Goal: Information Seeking & Learning: Learn about a topic

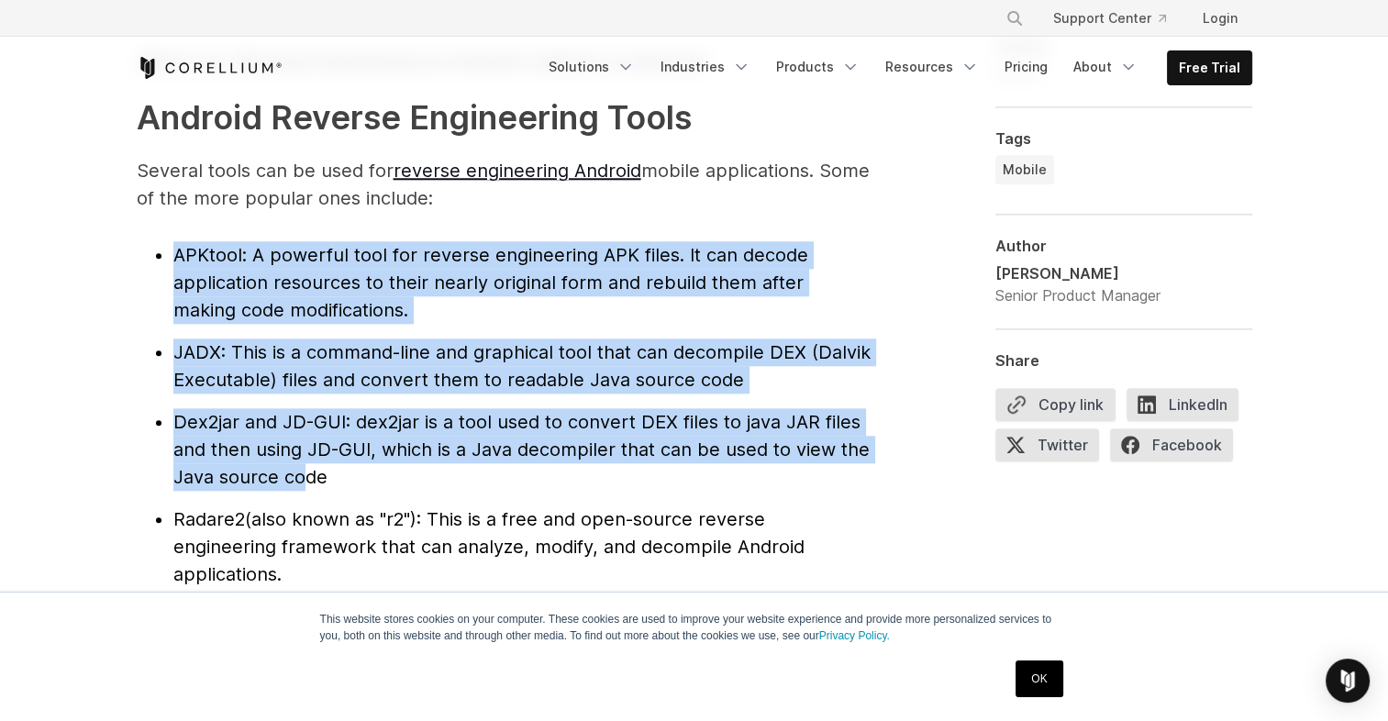
drag, startPoint x: 165, startPoint y: 261, endPoint x: 301, endPoint y: 479, distance: 256.3
click at [297, 486] on ul "APKtool : A powerful tool for reverse engineering APK files. It can decode appl…" at bounding box center [504, 463] width 734 height 444
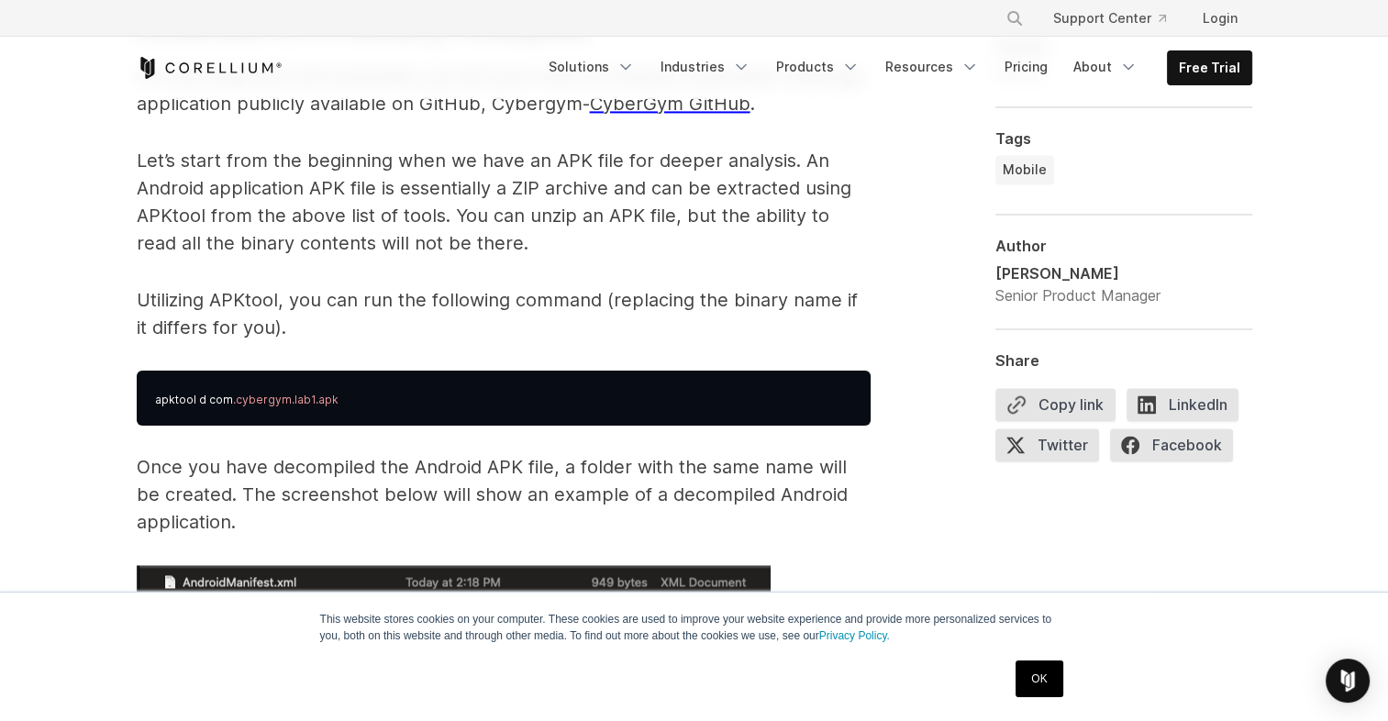
scroll to position [2996, 0]
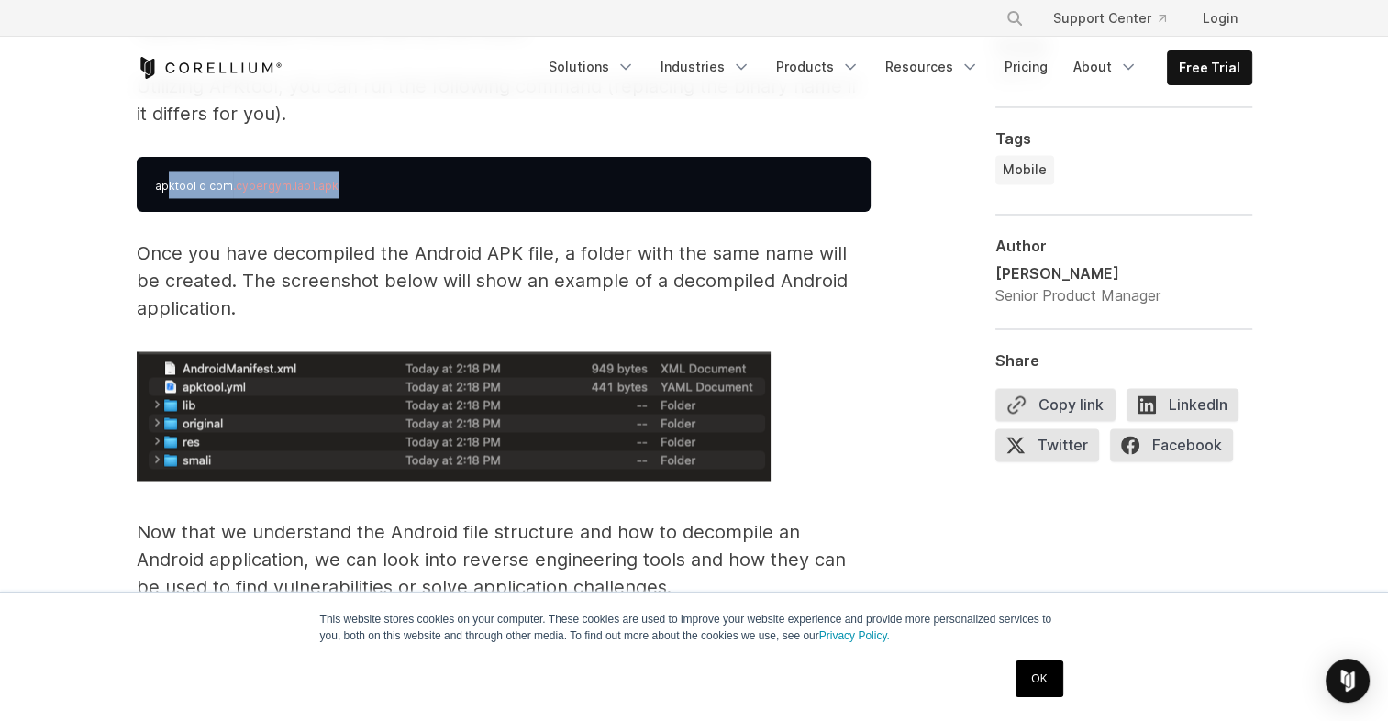
drag, startPoint x: 338, startPoint y: 188, endPoint x: 167, endPoint y: 197, distance: 170.9
click at [167, 197] on pre "apktool d com .cybergym.lab1.apk" at bounding box center [504, 184] width 734 height 55
click at [194, 270] on p "Once you have decompiled the Android APK file, a folder with the same name will…" at bounding box center [504, 280] width 734 height 83
drag, startPoint x: 136, startPoint y: 196, endPoint x: 346, endPoint y: 223, distance: 211.8
click at [367, 195] on pre "apktool d com .cybergym.lab1.apk" at bounding box center [504, 184] width 734 height 55
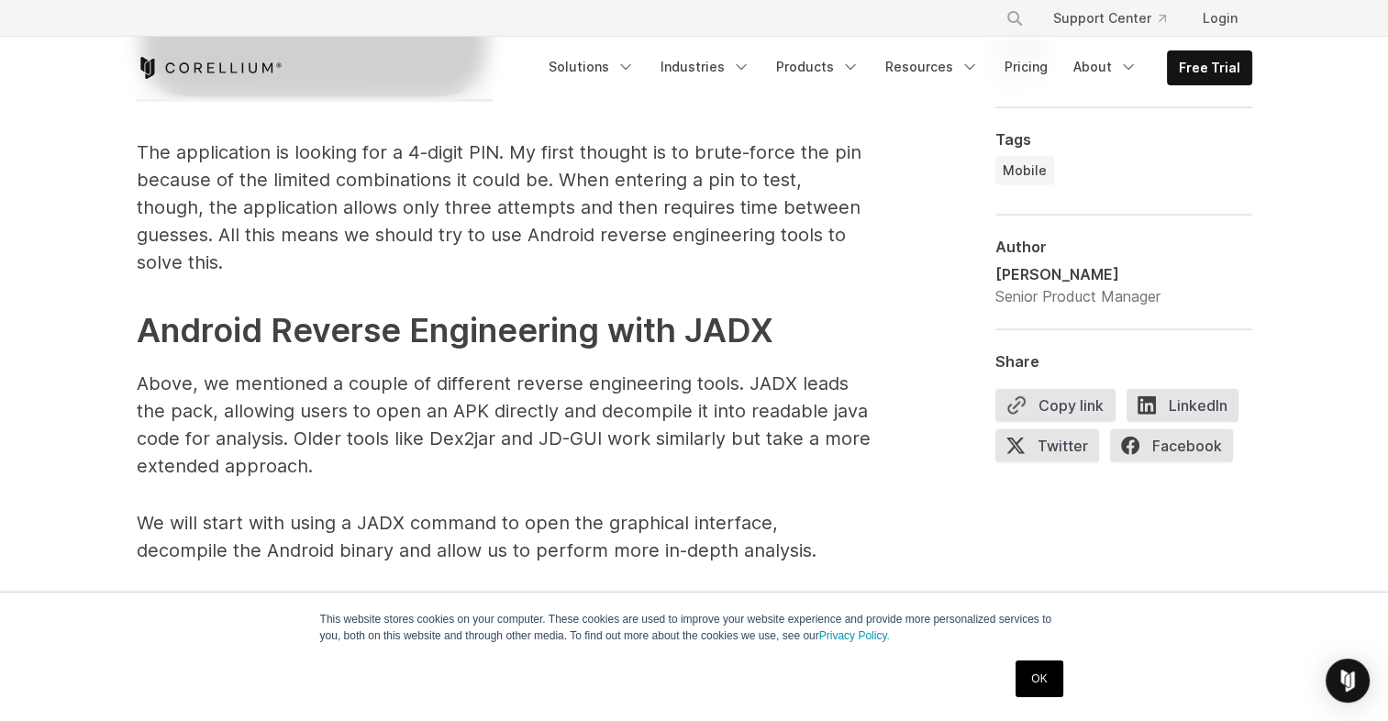
scroll to position [4709, 0]
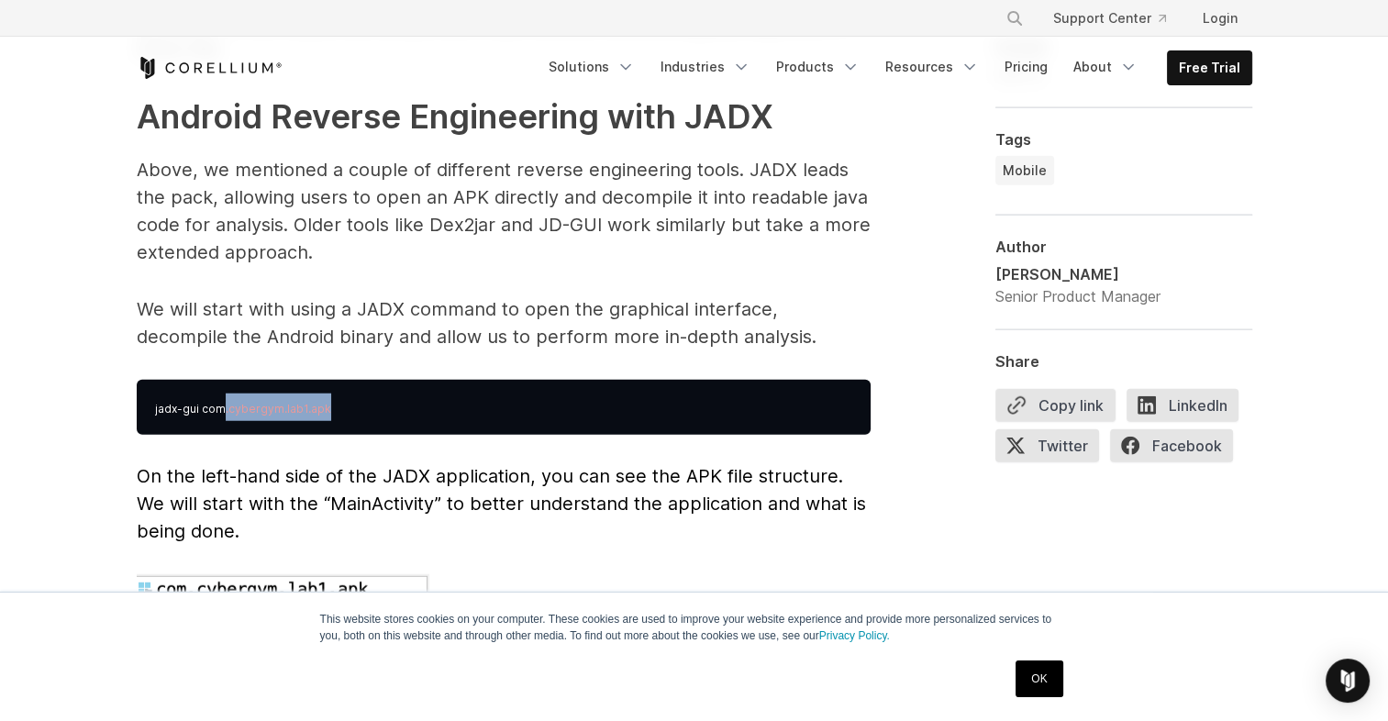
drag, startPoint x: 279, startPoint y: 373, endPoint x: 183, endPoint y: 372, distance: 96.3
click at [202, 380] on pre "jadx-gui com .cybergym.lab1.apk" at bounding box center [504, 407] width 734 height 55
click at [168, 388] on pre "jadx-gui com .cybergym.lab1.apk" at bounding box center [504, 407] width 734 height 55
drag, startPoint x: 163, startPoint y: 375, endPoint x: 396, endPoint y: 381, distance: 233.1
click at [396, 381] on pre "jadx-gui com .cybergym.lab1.apk" at bounding box center [504, 407] width 734 height 55
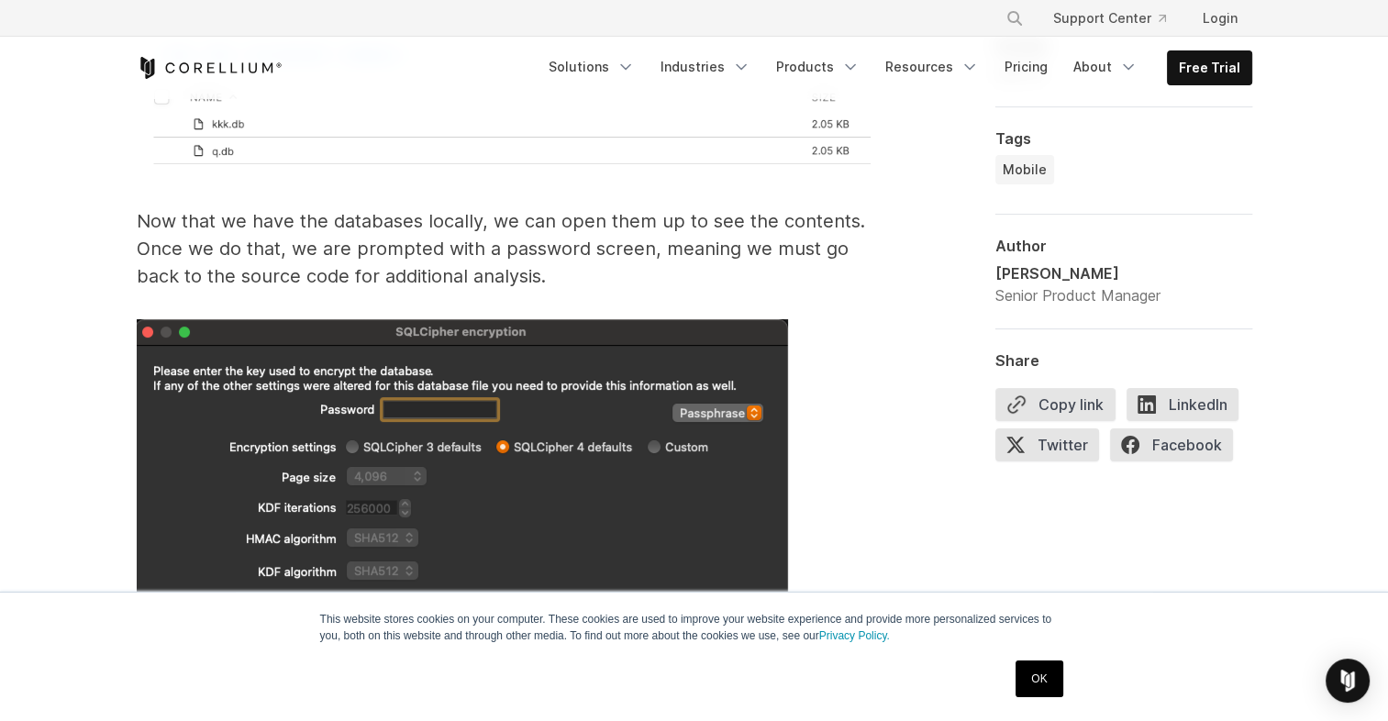
scroll to position [7278, 0]
